Goal: Task Accomplishment & Management: Use online tool/utility

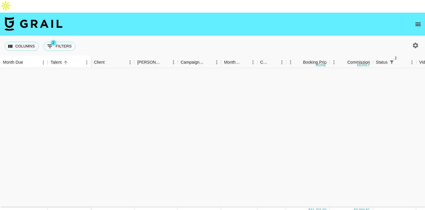
scroll to position [615, 0]
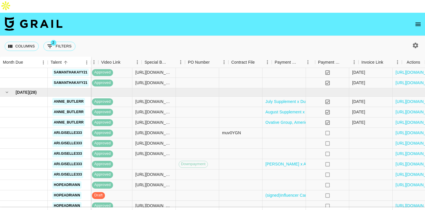
scroll to position [338, 318]
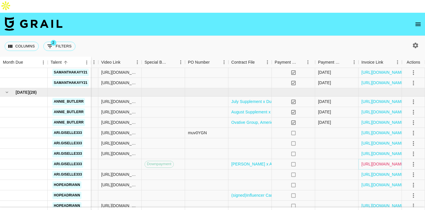
click at [381, 161] on link "https://in.xero.com/Ut5x9QH761n2Iz0kzVtzP7Sr93s1ZkU9w8PCOG71" at bounding box center [384, 164] width 44 height 6
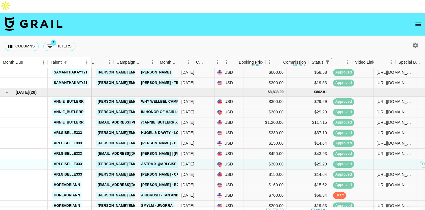
scroll to position [338, 0]
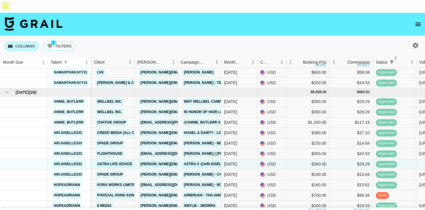
click at [33, 42] on button "Columns" at bounding box center [22, 46] width 34 height 9
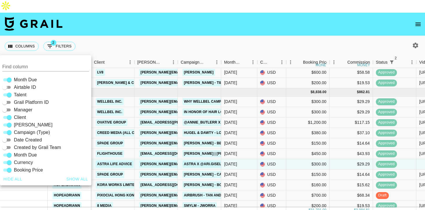
click at [7, 86] on input "Airtable ID" at bounding box center [4, 87] width 21 height 7
checkbox input "true"
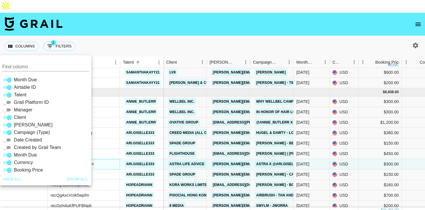
click at [115, 159] on div "recm6RQdo8P22OS8H" at bounding box center [84, 164] width 72 height 10
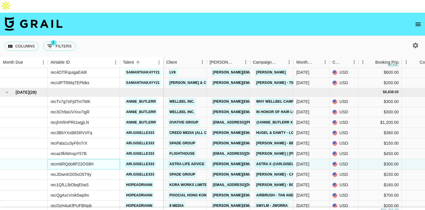
click at [97, 159] on div "recm6RQdo8P22OS8H" at bounding box center [84, 164] width 72 height 10
click at [90, 161] on div "recm6RQdo8P22OS8H" at bounding box center [72, 164] width 43 height 6
copy div "recm6RQdo8P22OS8H"
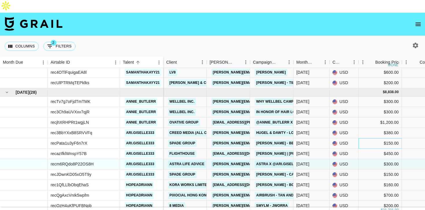
click at [374, 138] on div "$150.00" at bounding box center [380, 143] width 43 height 10
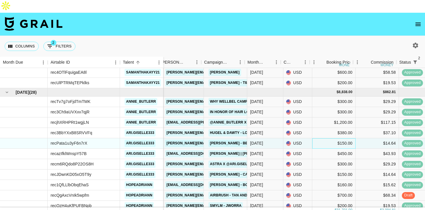
scroll to position [338, 50]
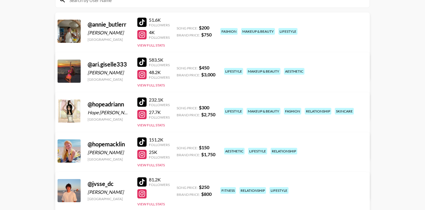
scroll to position [84, 0]
